Goal: Transaction & Acquisition: Purchase product/service

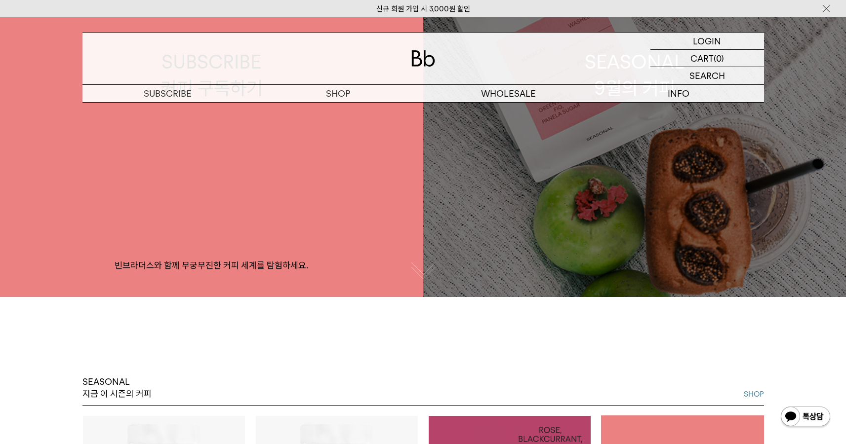
scroll to position [0, 0]
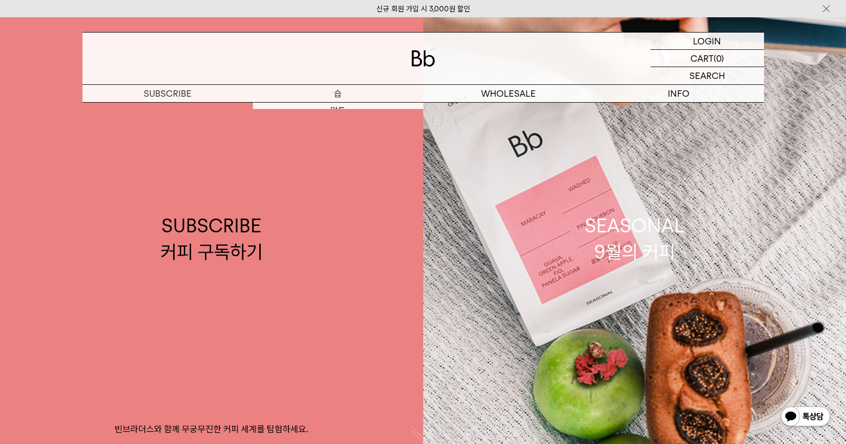
click at [331, 105] on link "SUBSCRIBE 커피 구독하기 빈브라더스와 함께 무궁무진한 커피 세계를 탐험하세요." at bounding box center [211, 239] width 423 height 444
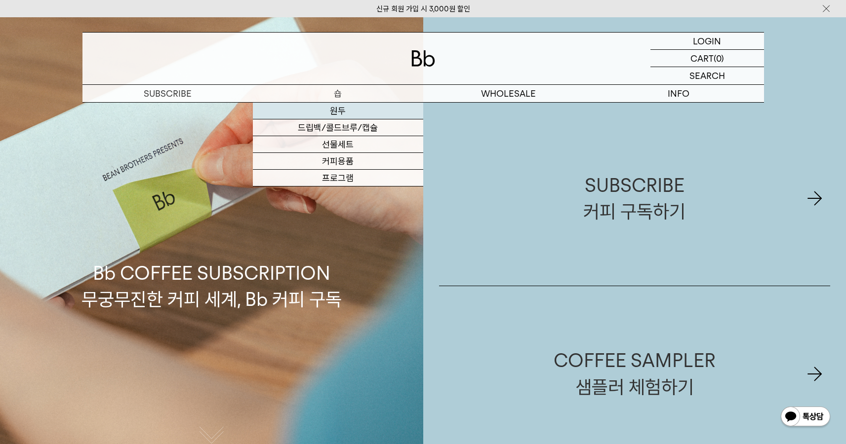
click at [348, 106] on link "원두" at bounding box center [338, 111] width 170 height 17
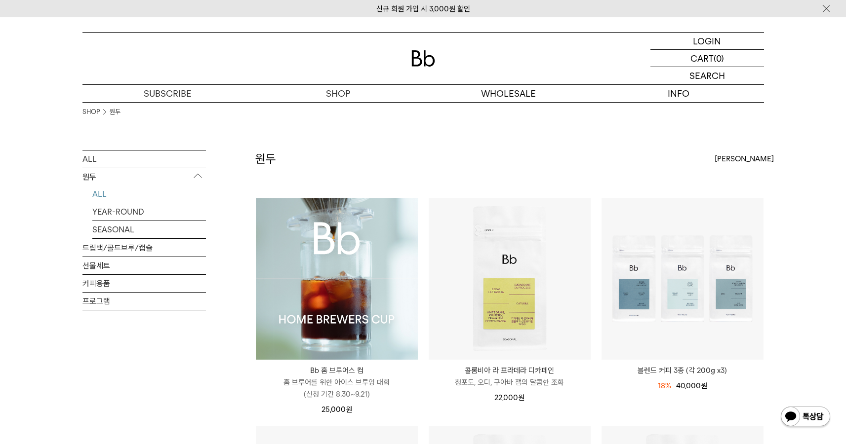
click at [350, 300] on img at bounding box center [337, 279] width 162 height 162
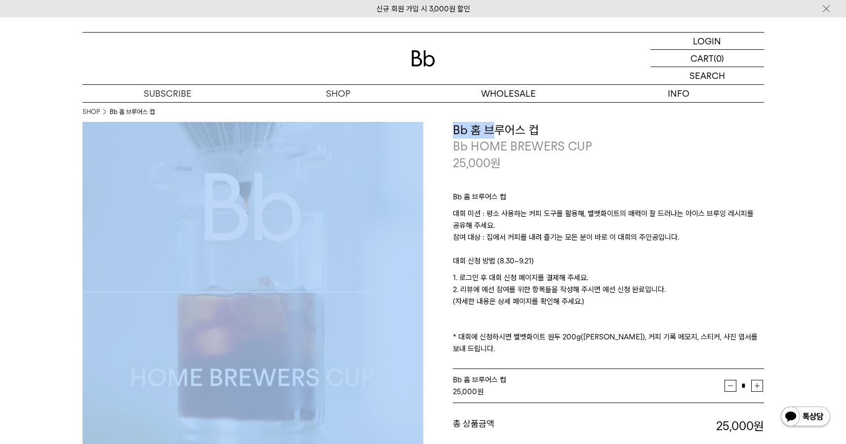
drag, startPoint x: 450, startPoint y: 123, endPoint x: 494, endPoint y: 130, distance: 43.9
click at [494, 130] on div "**********" at bounding box center [593, 303] width 341 height 363
drag, startPoint x: 493, startPoint y: 130, endPoint x: 469, endPoint y: 127, distance: 24.8
click at [493, 130] on h3 "Bb 홈 브루어스 컵" at bounding box center [608, 130] width 311 height 17
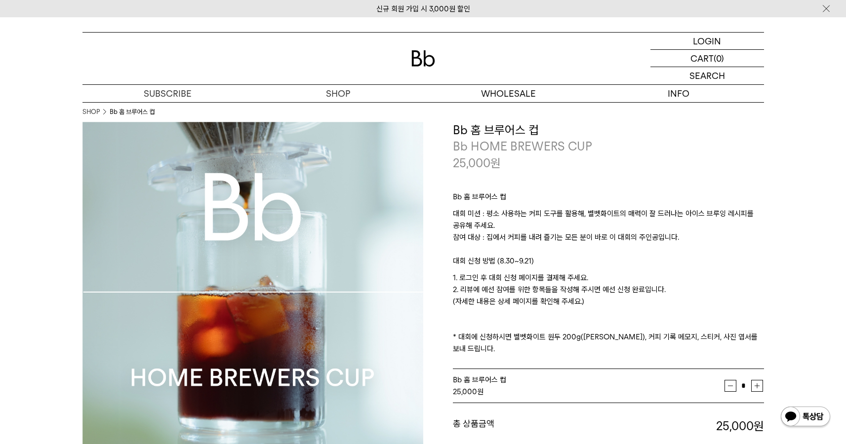
click at [464, 126] on h3 "Bb 홈 브루어스 컵" at bounding box center [608, 130] width 311 height 17
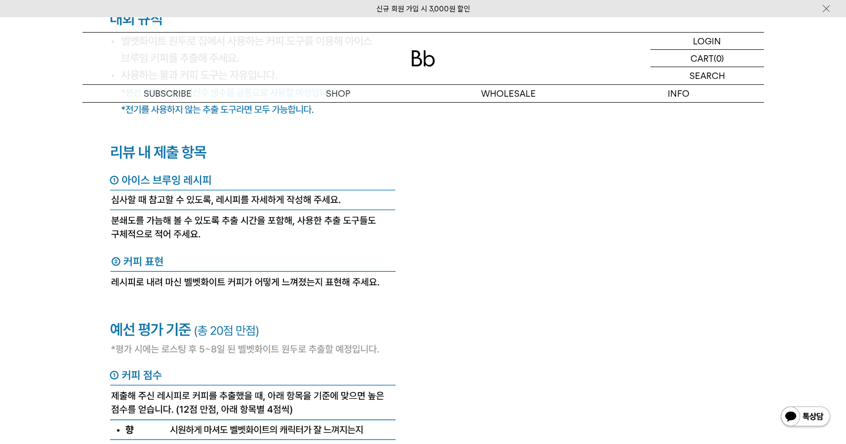
scroll to position [3239, 0]
